Goal: Book appointment/travel/reservation

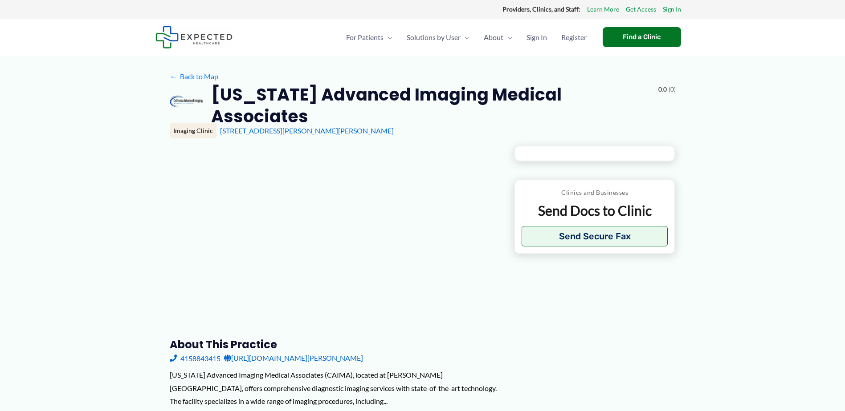
type input "**********"
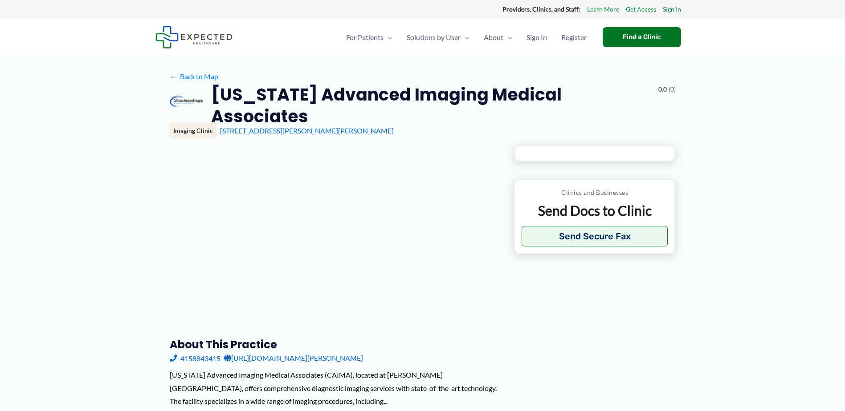
type input "**********"
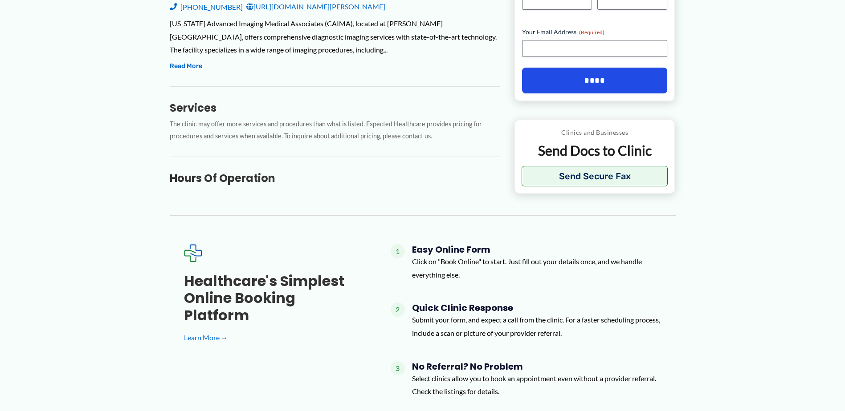
scroll to position [223, 0]
